Goal: Navigation & Orientation: Find specific page/section

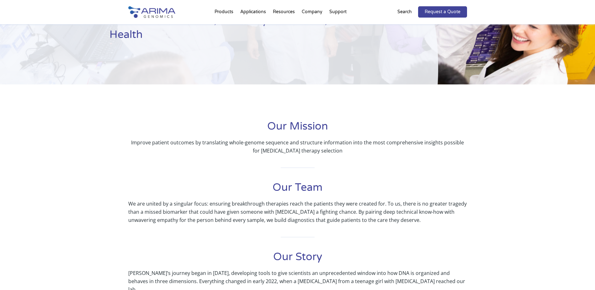
scroll to position [52, 0]
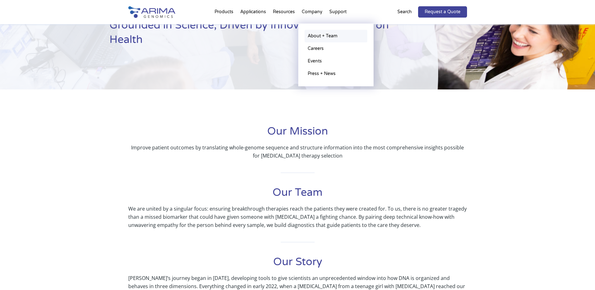
click at [322, 35] on link "About + Team" at bounding box center [336, 36] width 63 height 13
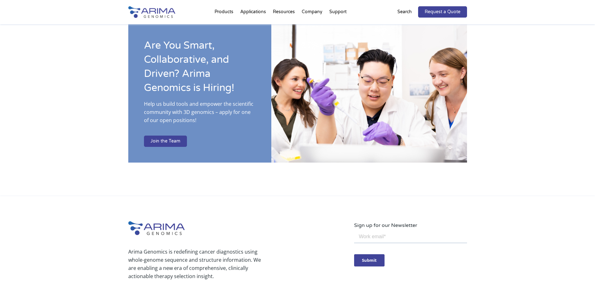
scroll to position [1105, 0]
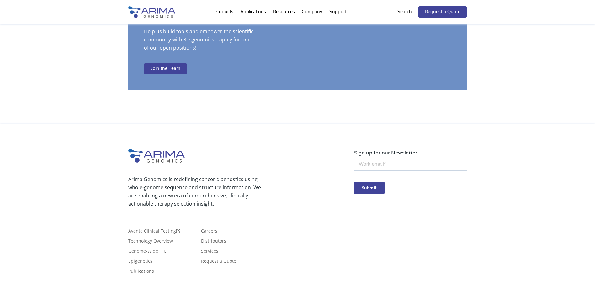
scroll to position [1105, 0]
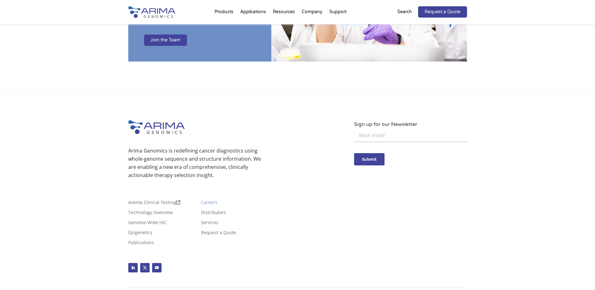
click at [208, 200] on link "Careers" at bounding box center [209, 203] width 16 height 7
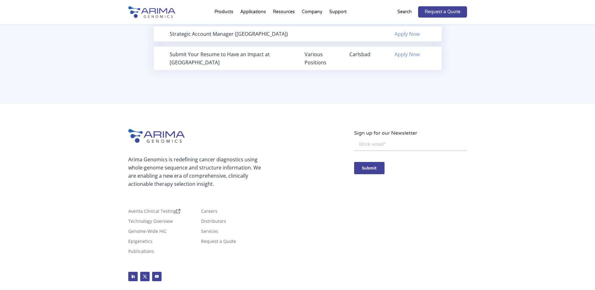
scroll to position [468, 0]
